Goal: Navigation & Orientation: Find specific page/section

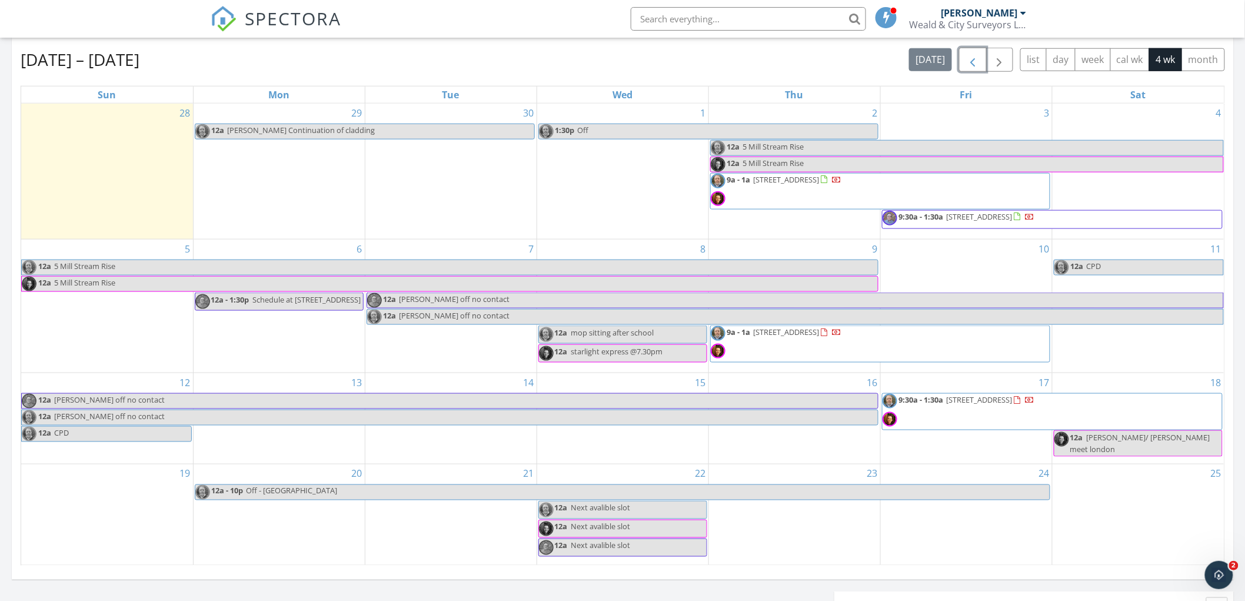
click at [974, 61] on span "button" at bounding box center [973, 60] width 14 height 14
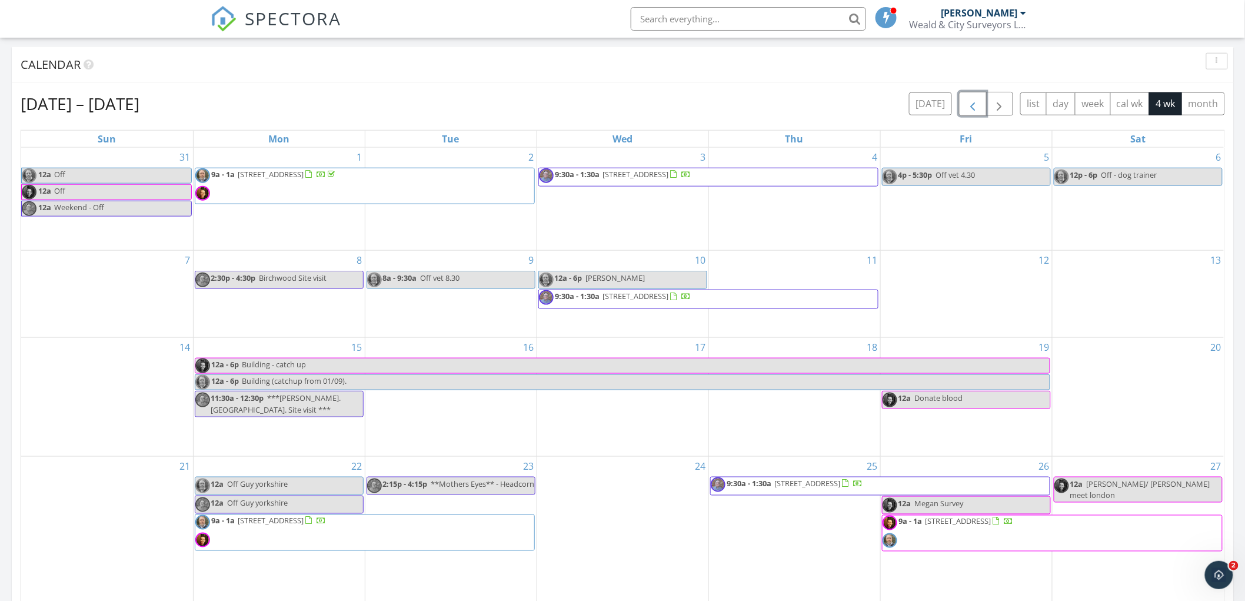
scroll to position [403, 0]
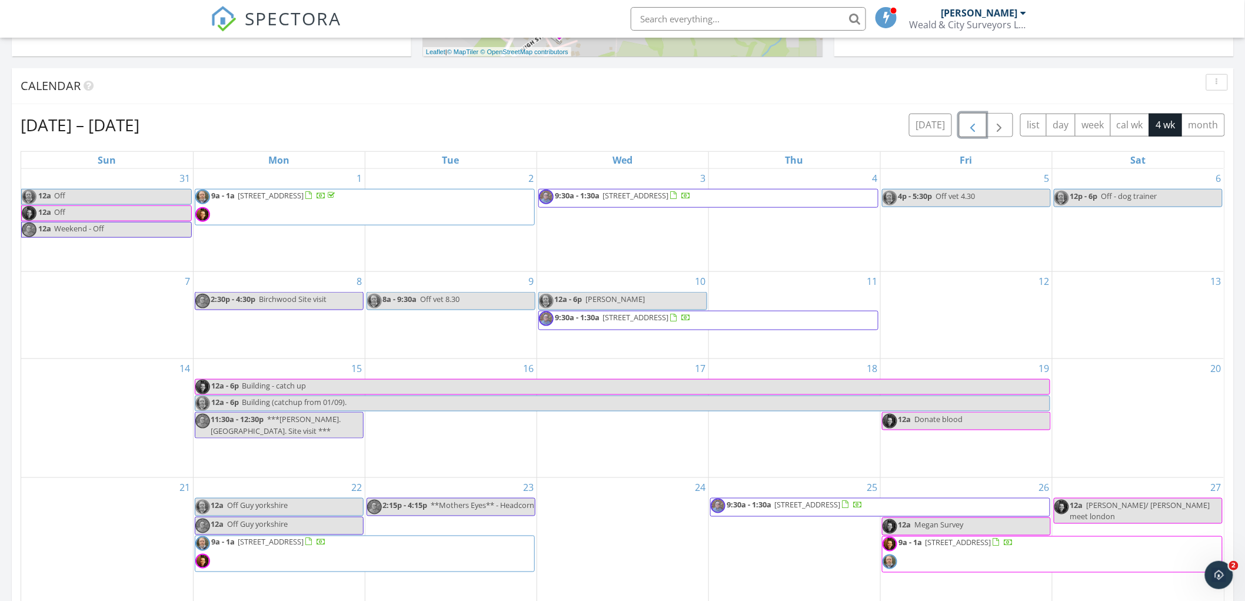
click at [973, 127] on span "button" at bounding box center [973, 125] width 14 height 14
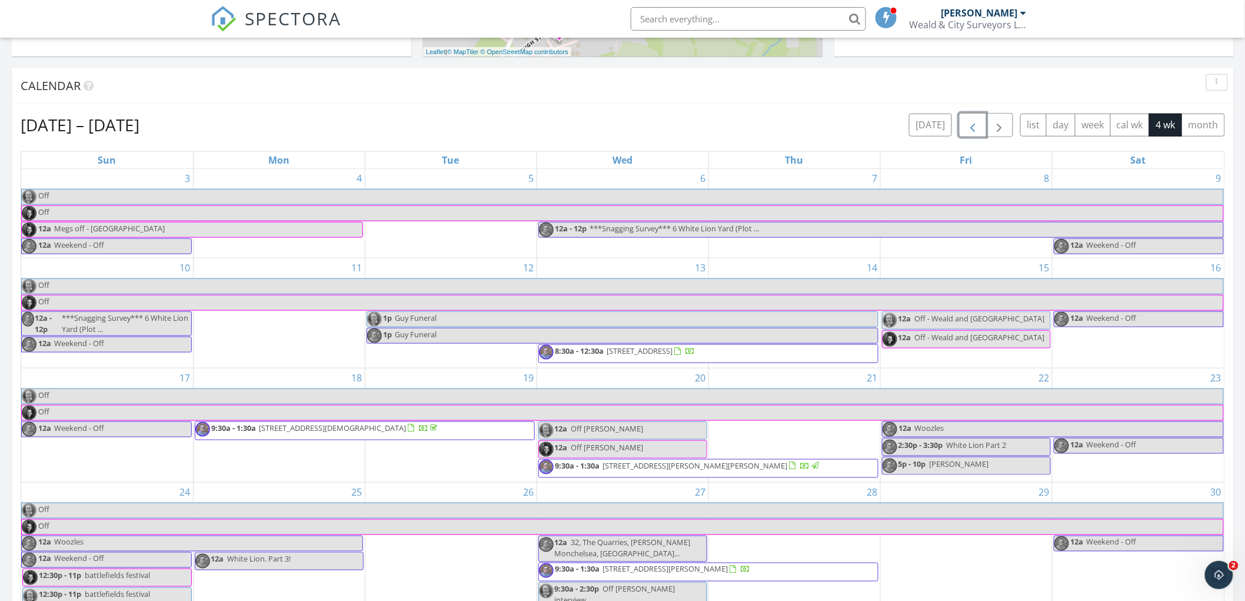
click at [834, 574] on span "5 Heath Road , Langley, Maidstone ME17 3LH" at bounding box center [741, 572] width 276 height 18
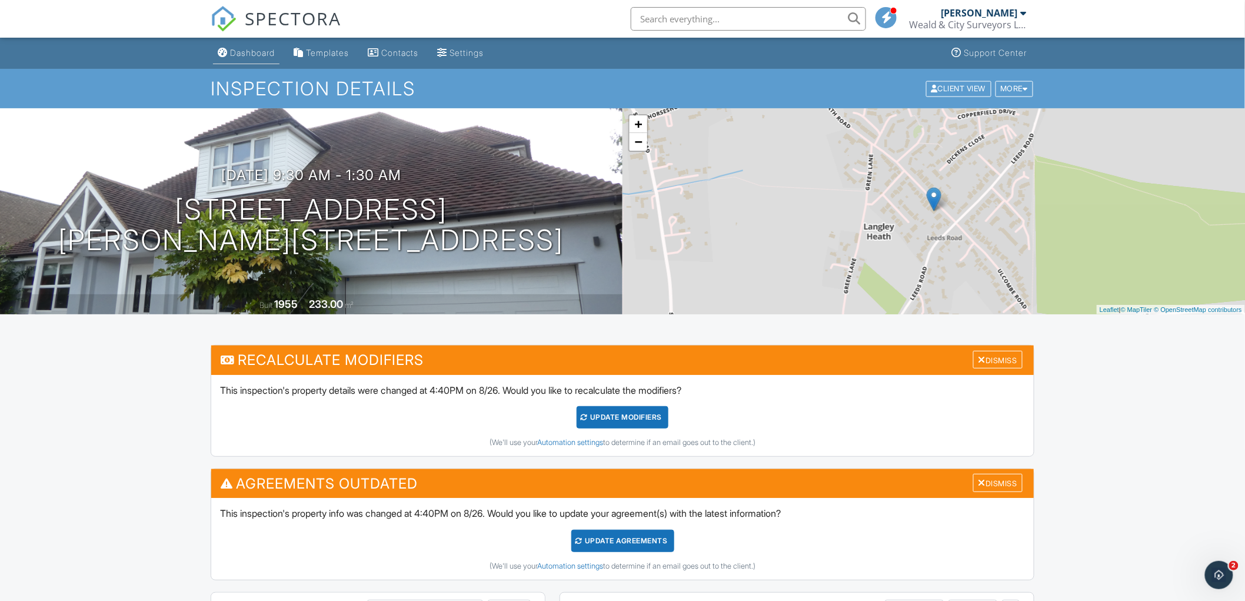
click at [247, 59] on link "Dashboard" at bounding box center [246, 53] width 66 height 22
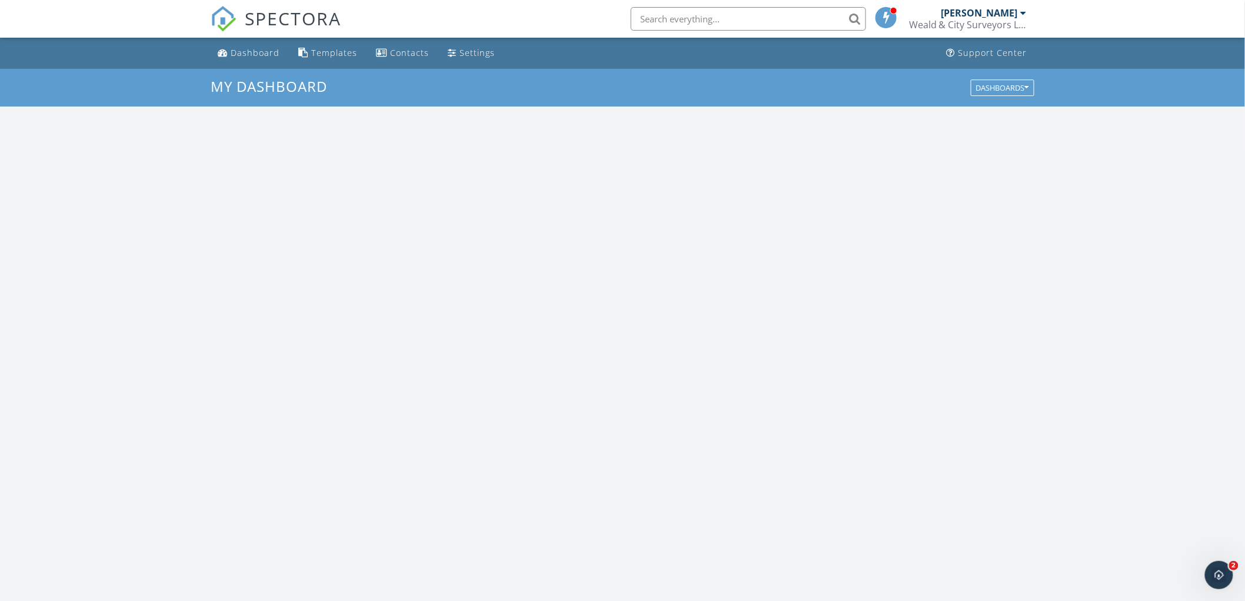
scroll to position [1092, 1266]
